Goal: Find specific page/section: Find specific page/section

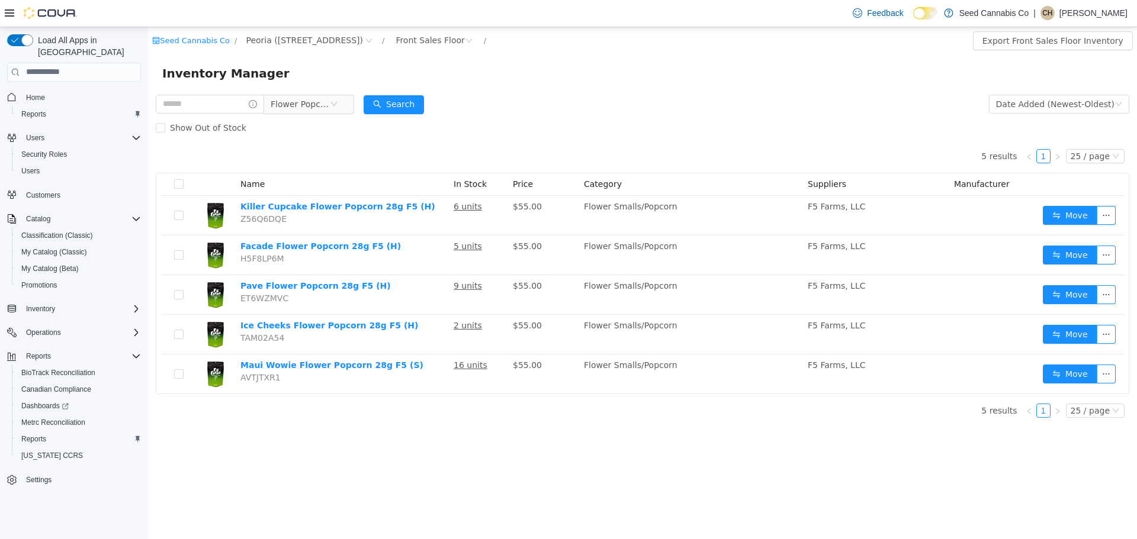
drag, startPoint x: 303, startPoint y: 102, endPoint x: 337, endPoint y: 121, distance: 39.2
click at [303, 102] on span "Flower Popcorn" at bounding box center [300, 104] width 59 height 18
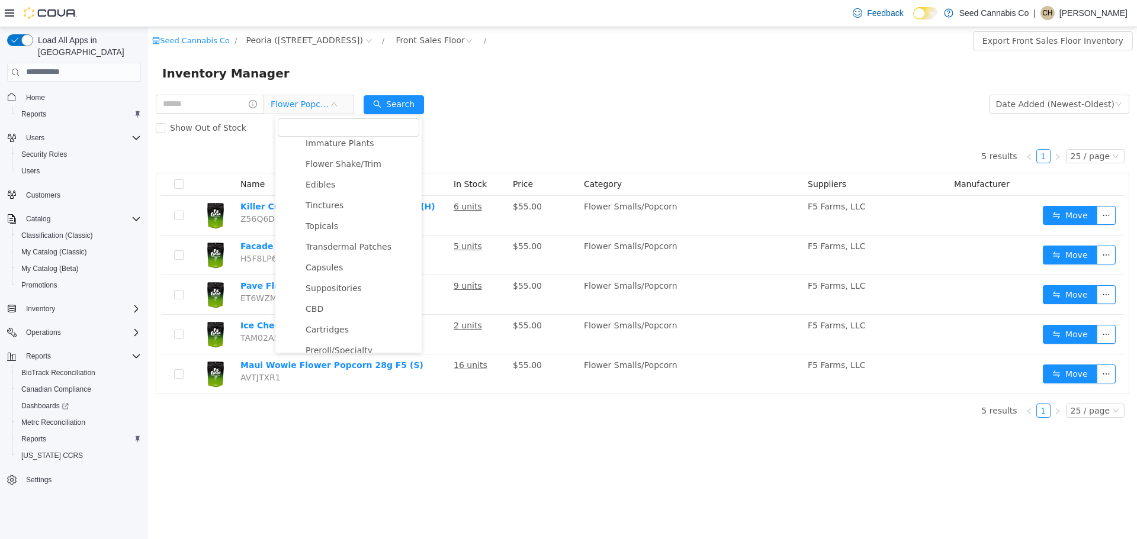
scroll to position [101, 0]
click at [345, 198] on span "Edibles" at bounding box center [361, 193] width 117 height 16
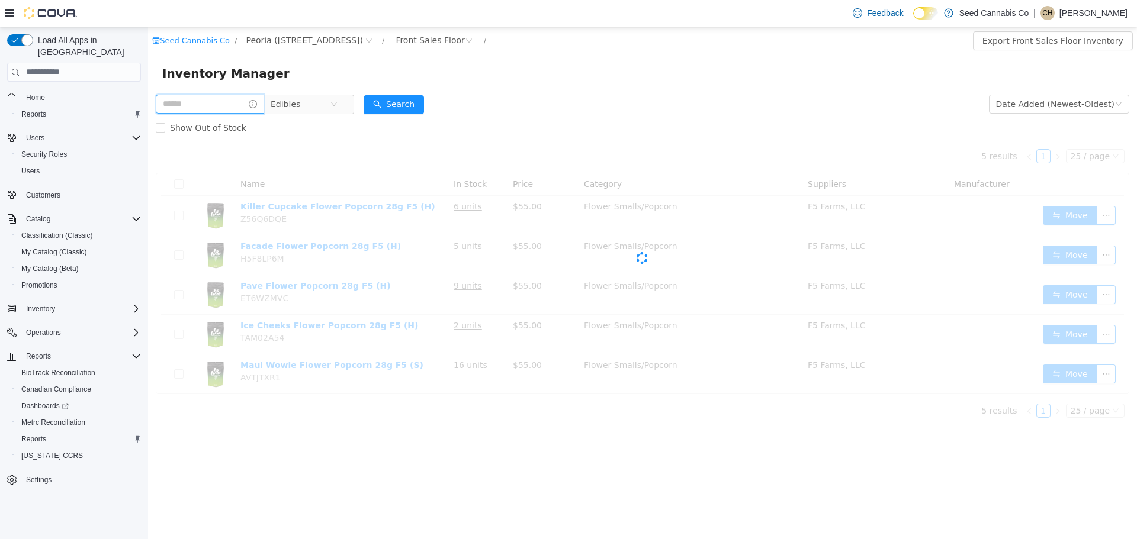
click at [209, 102] on input "text" at bounding box center [210, 103] width 108 height 19
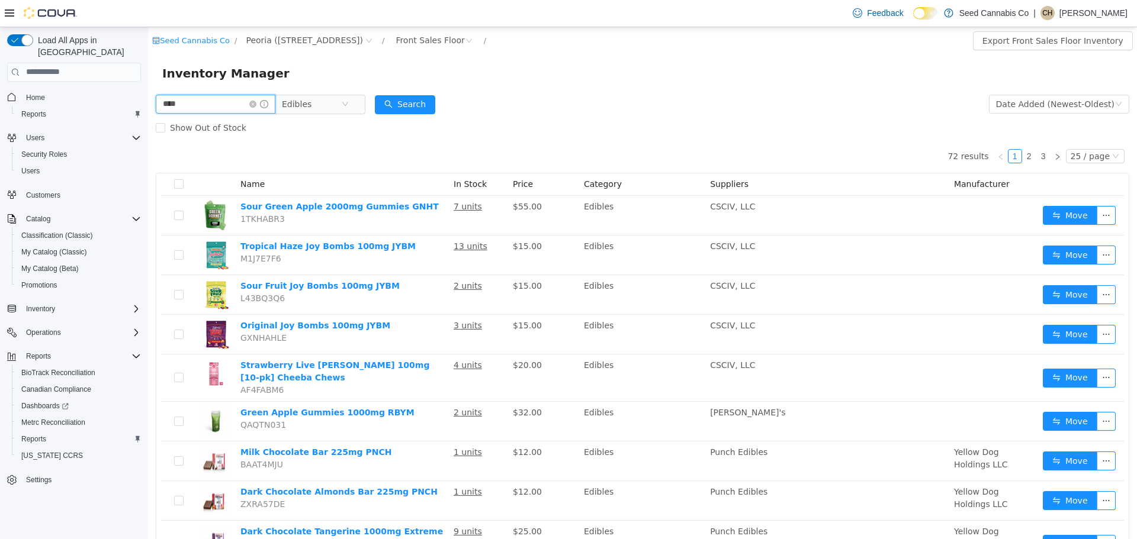
type input "****"
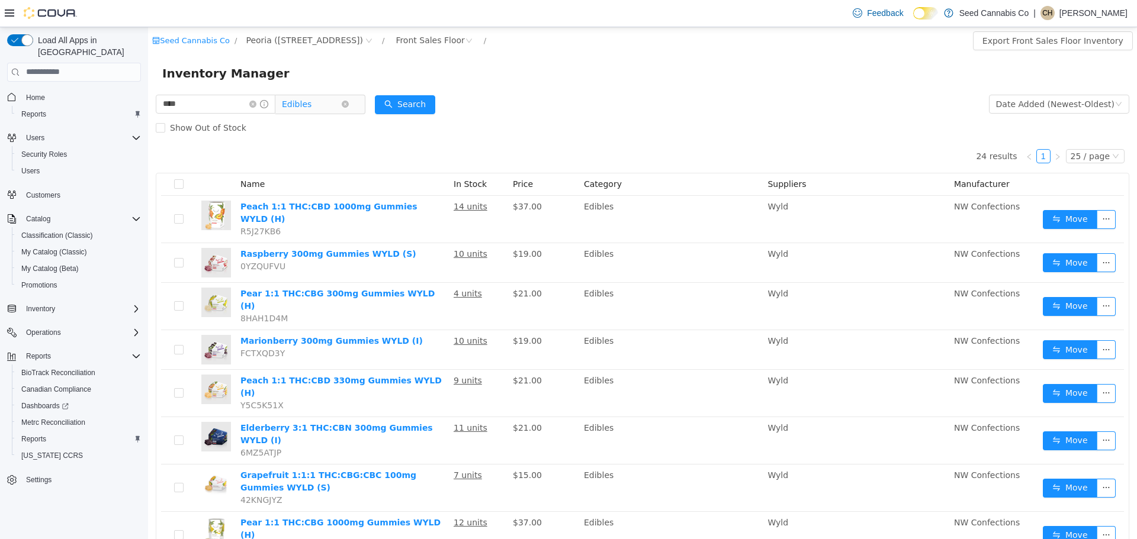
click at [333, 103] on span "Edibles" at bounding box center [311, 104] width 59 height 18
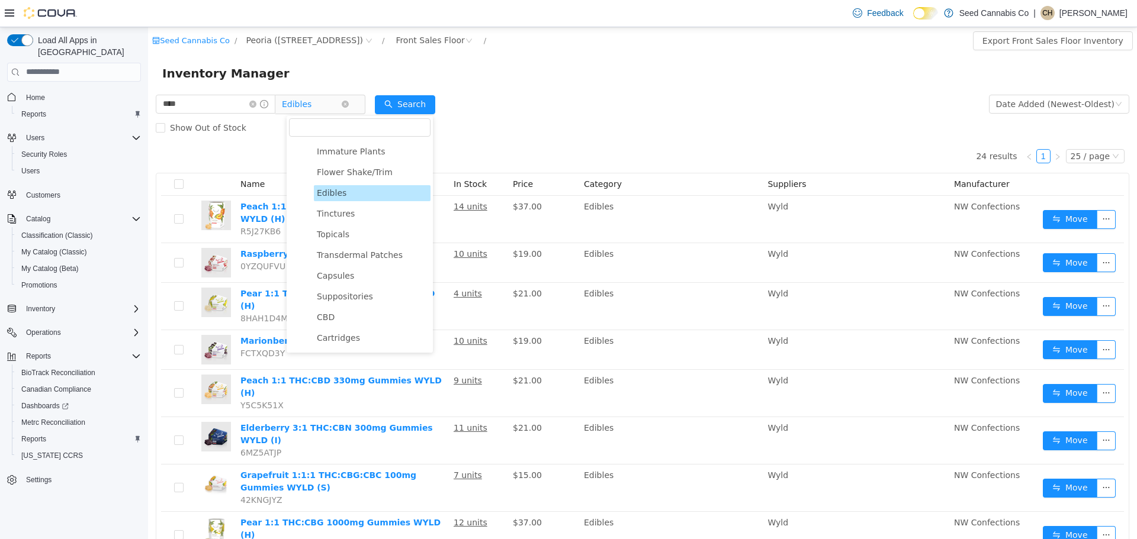
click at [256, 102] on icon "icon: close-circle" at bounding box center [252, 103] width 7 height 7
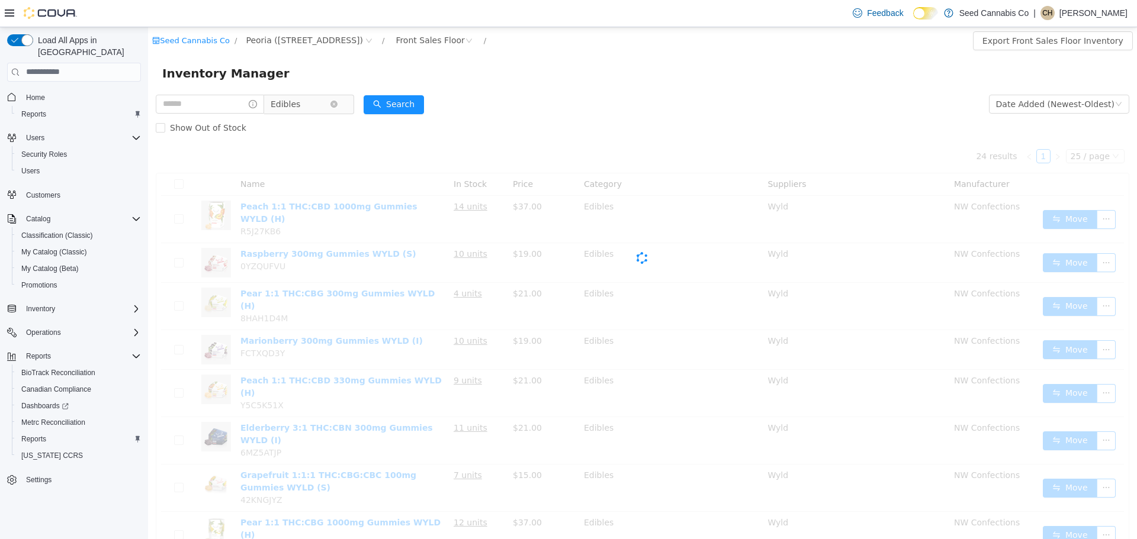
click at [316, 108] on span "Edibles" at bounding box center [300, 104] width 59 height 18
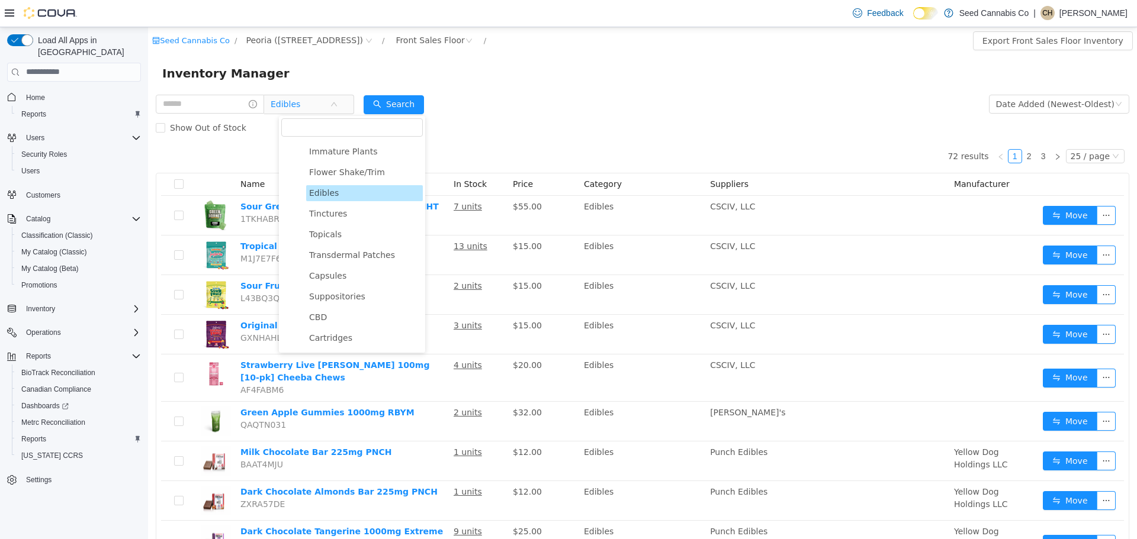
scroll to position [377, 0]
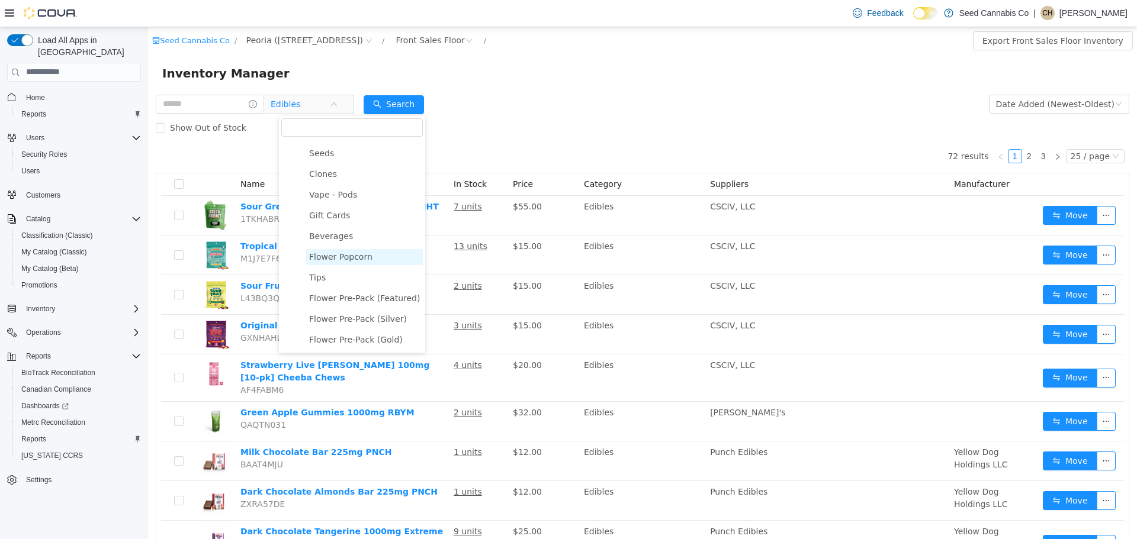
click at [356, 249] on span "Flower Popcorn" at bounding box center [364, 257] width 117 height 16
